Goal: Task Accomplishment & Management: Manage account settings

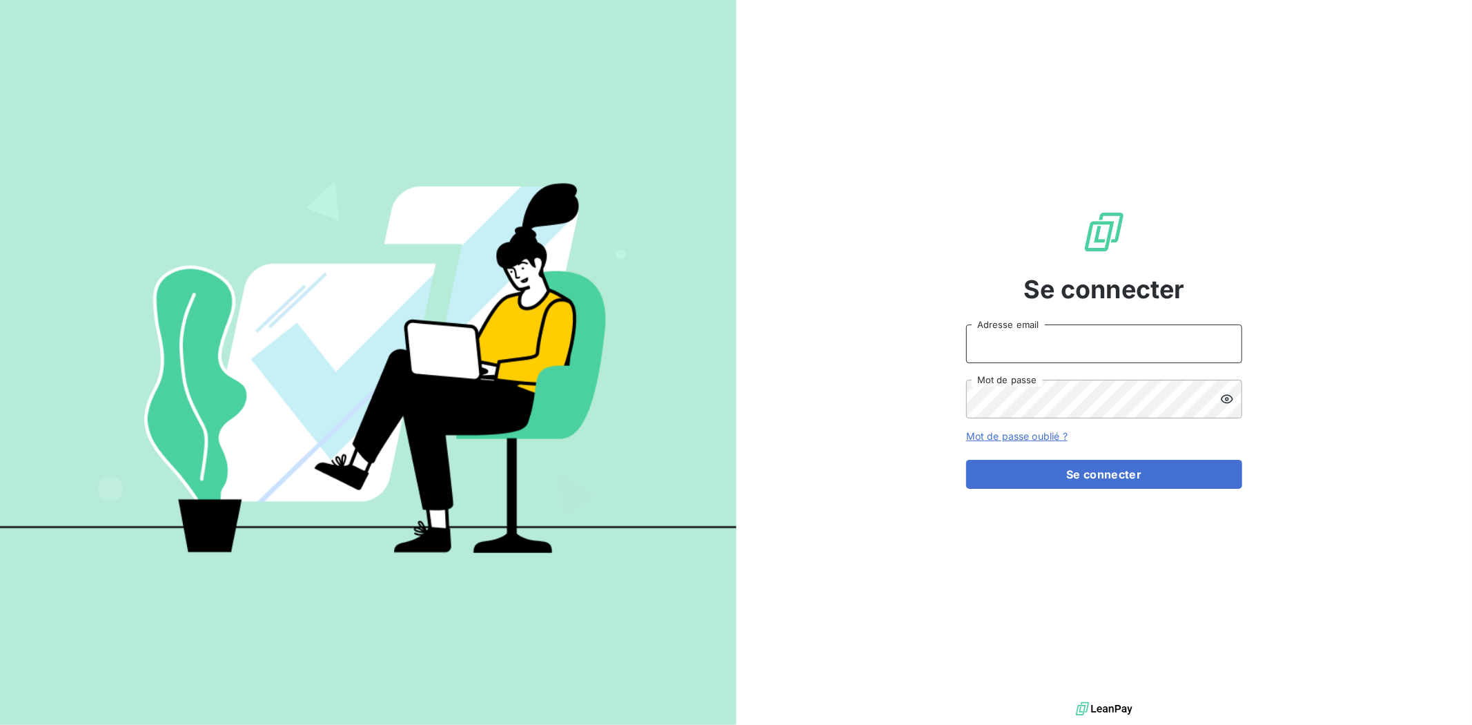
type input "[EMAIL_ADDRESS][DOMAIN_NAME]"
click at [1068, 458] on form "[EMAIL_ADDRESS][DOMAIN_NAME] Adresse email Mot de passe Mot de passe oublié ? S…" at bounding box center [1104, 406] width 276 height 164
click at [1062, 473] on button "Se connecter" at bounding box center [1104, 474] width 276 height 29
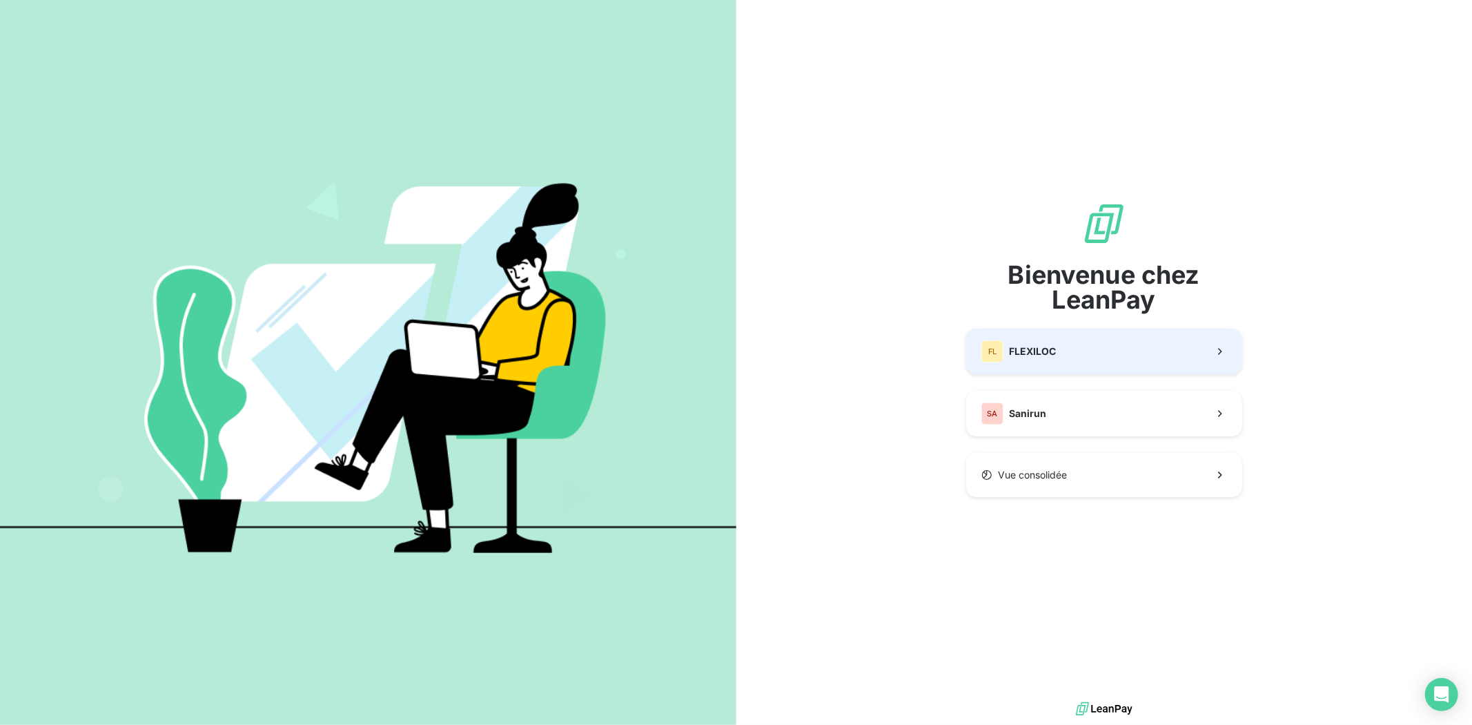
click at [1077, 335] on button "FL FLEXILOC" at bounding box center [1104, 352] width 276 height 46
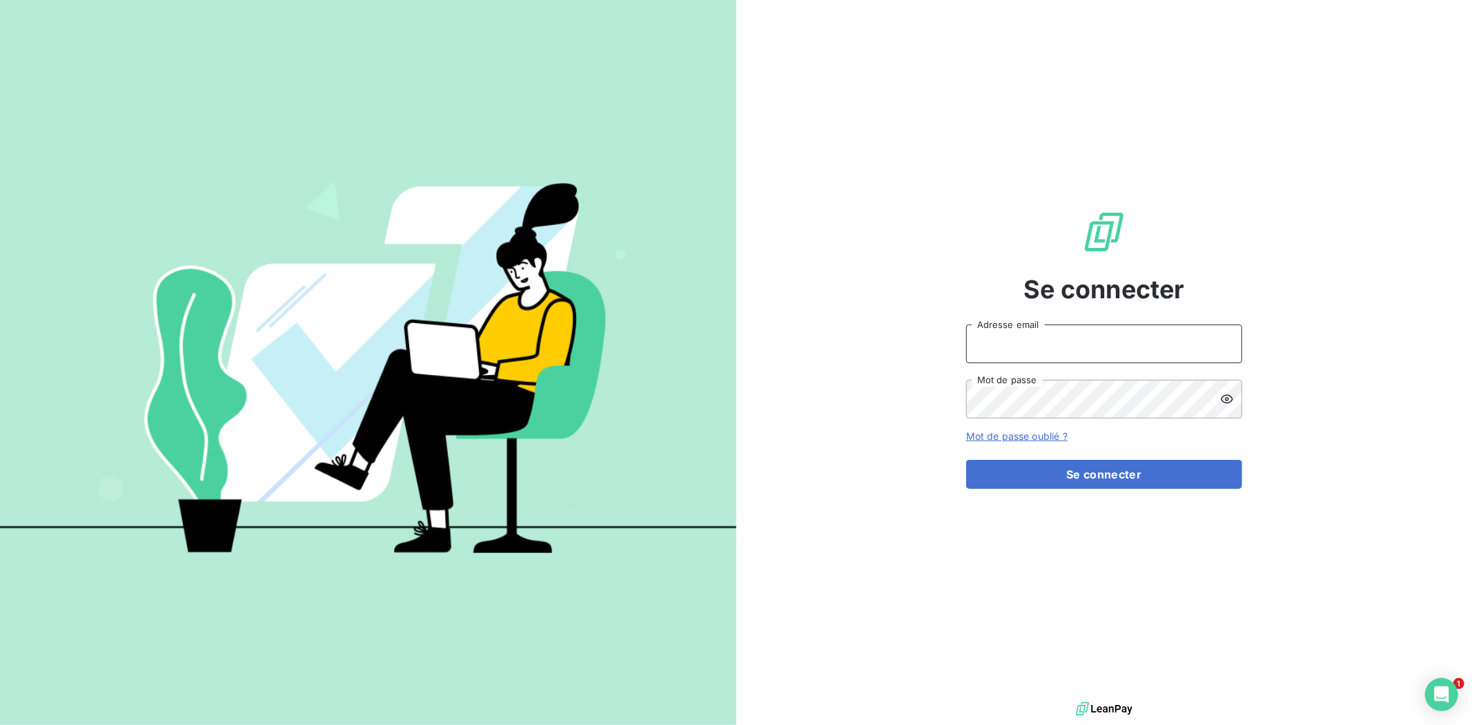
type input "[EMAIL_ADDRESS][DOMAIN_NAME]"
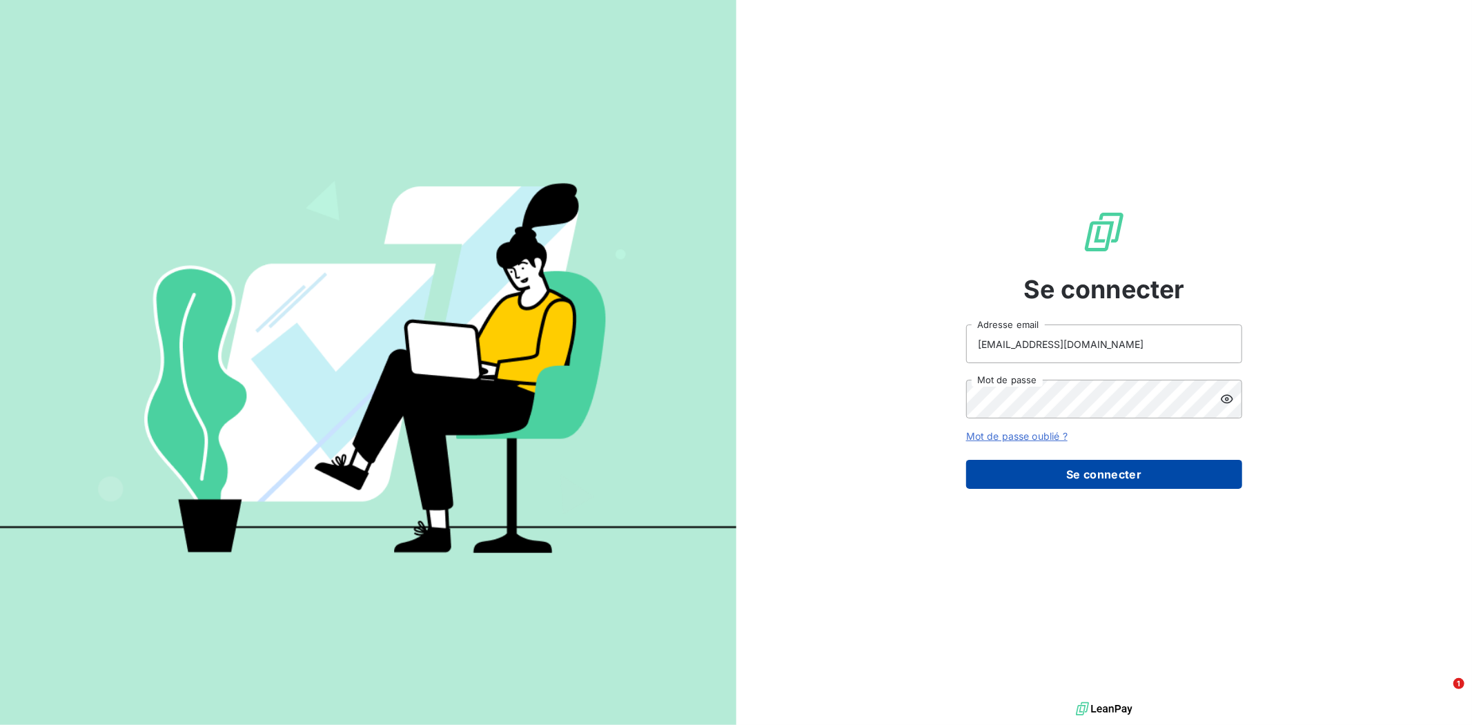
click at [1080, 484] on button "Se connecter" at bounding box center [1104, 474] width 276 height 29
